Goal: Task Accomplishment & Management: Complete application form

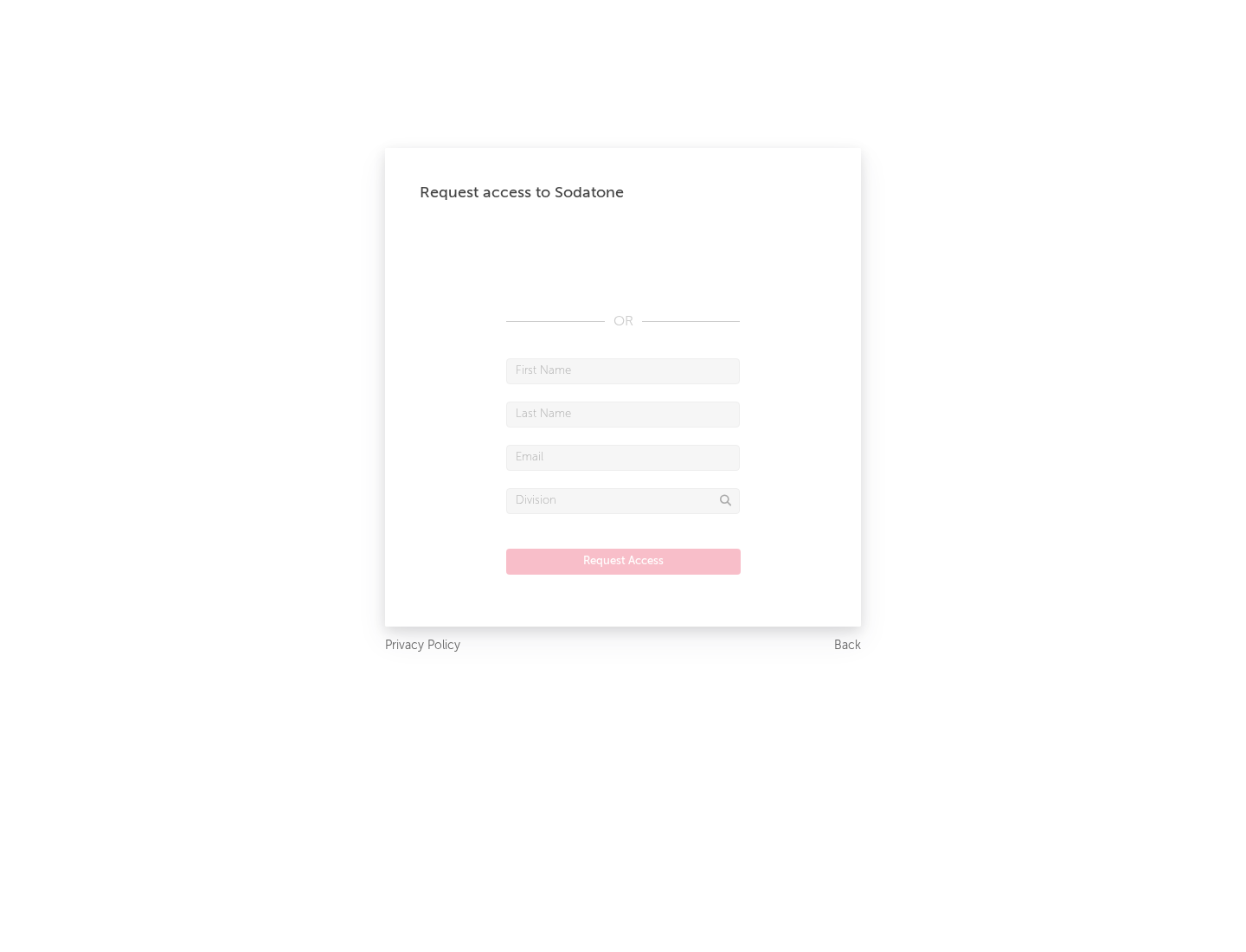
click at [623, 370] on input "text" at bounding box center [623, 371] width 234 height 26
type input "[PERSON_NAME]"
click at [623, 413] on input "text" at bounding box center [623, 414] width 234 height 26
type input "[PERSON_NAME]"
click at [623, 457] on input "text" at bounding box center [623, 458] width 234 height 26
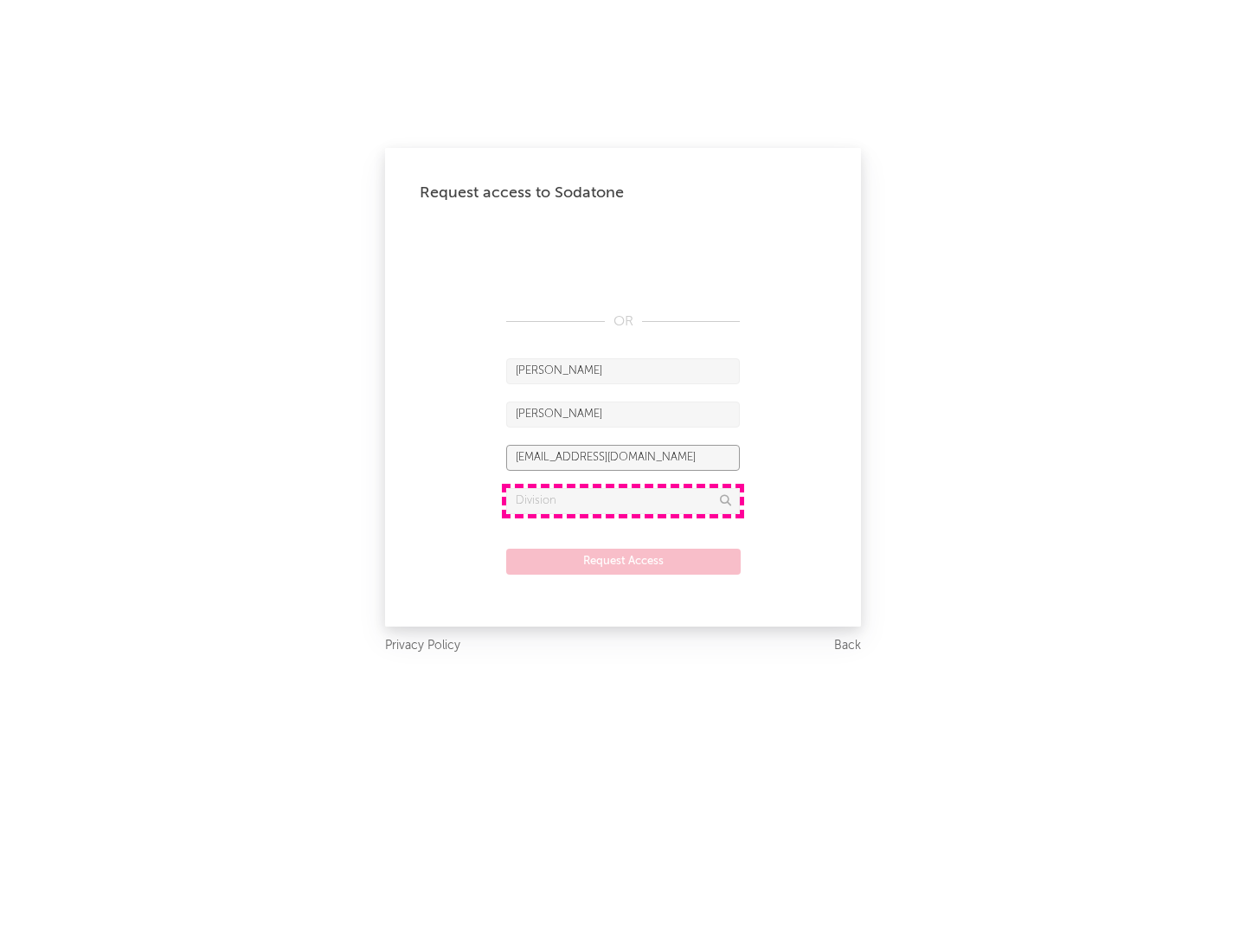
type input "[EMAIL_ADDRESS][DOMAIN_NAME]"
click at [623, 501] on input "text" at bounding box center [623, 501] width 234 height 26
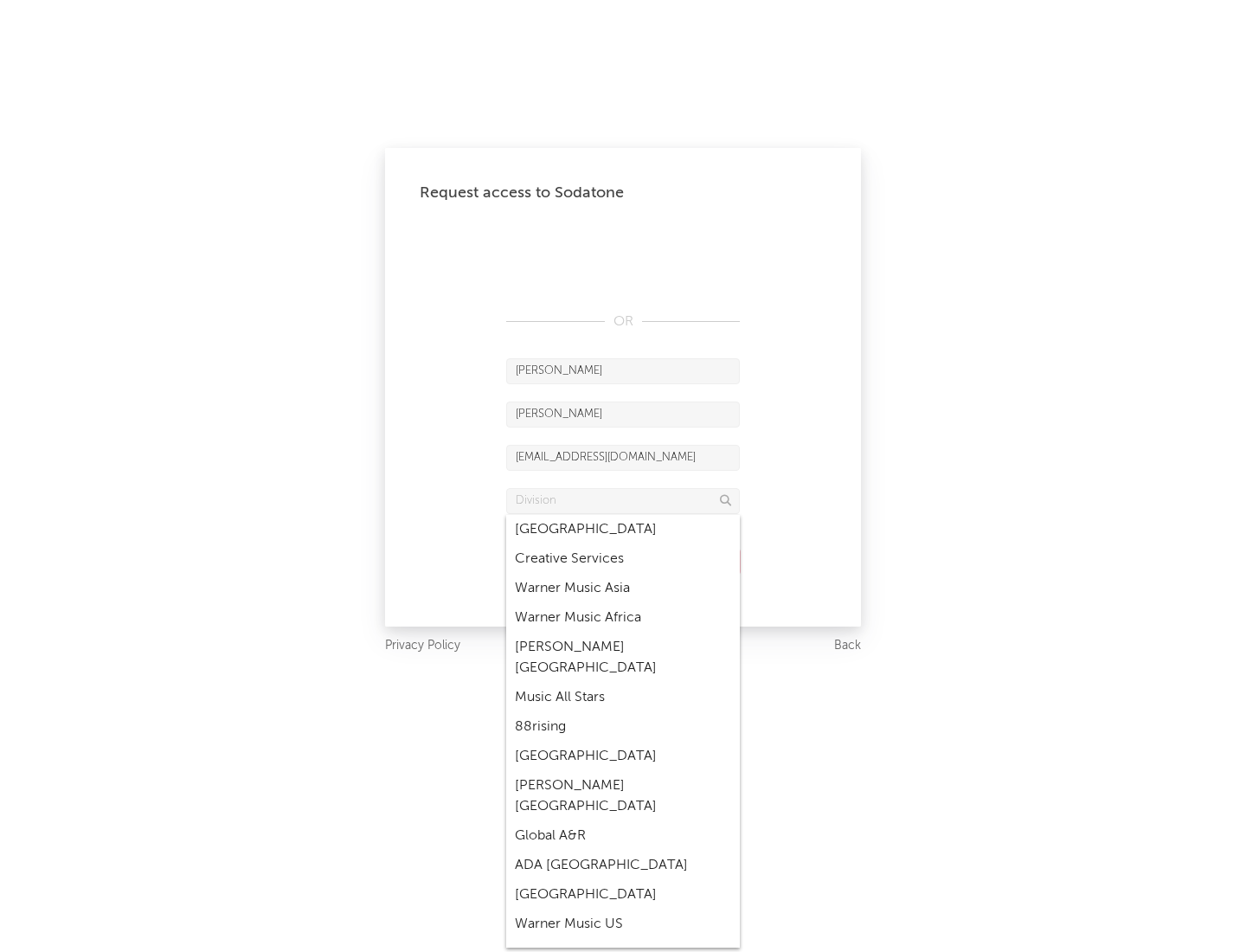
click at [623, 683] on div "Music All Stars" at bounding box center [623, 697] width 234 height 29
type input "Music All Stars"
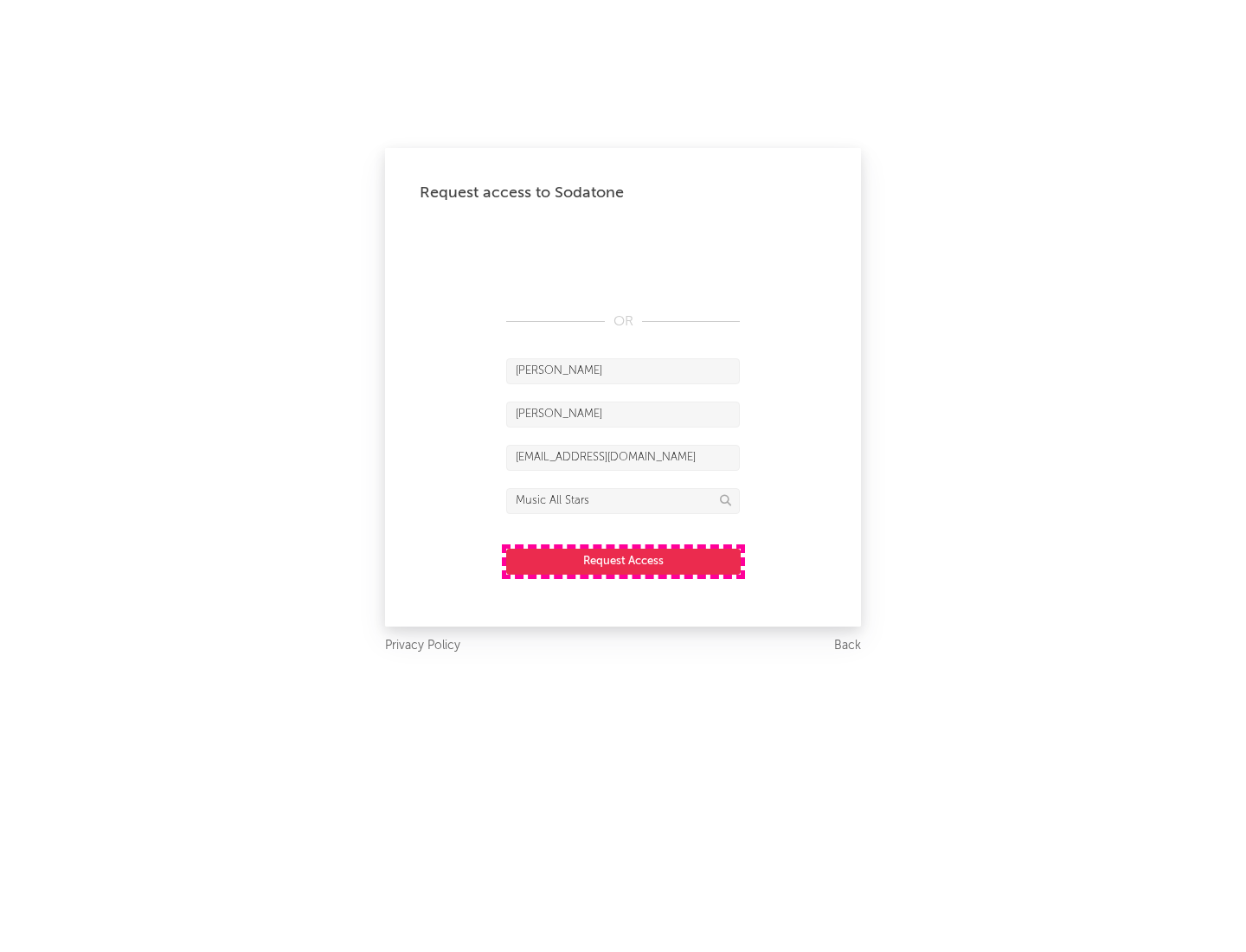
click at [623, 561] on button "Request Access" at bounding box center [623, 562] width 235 height 26
